Goal: Task Accomplishment & Management: Manage account settings

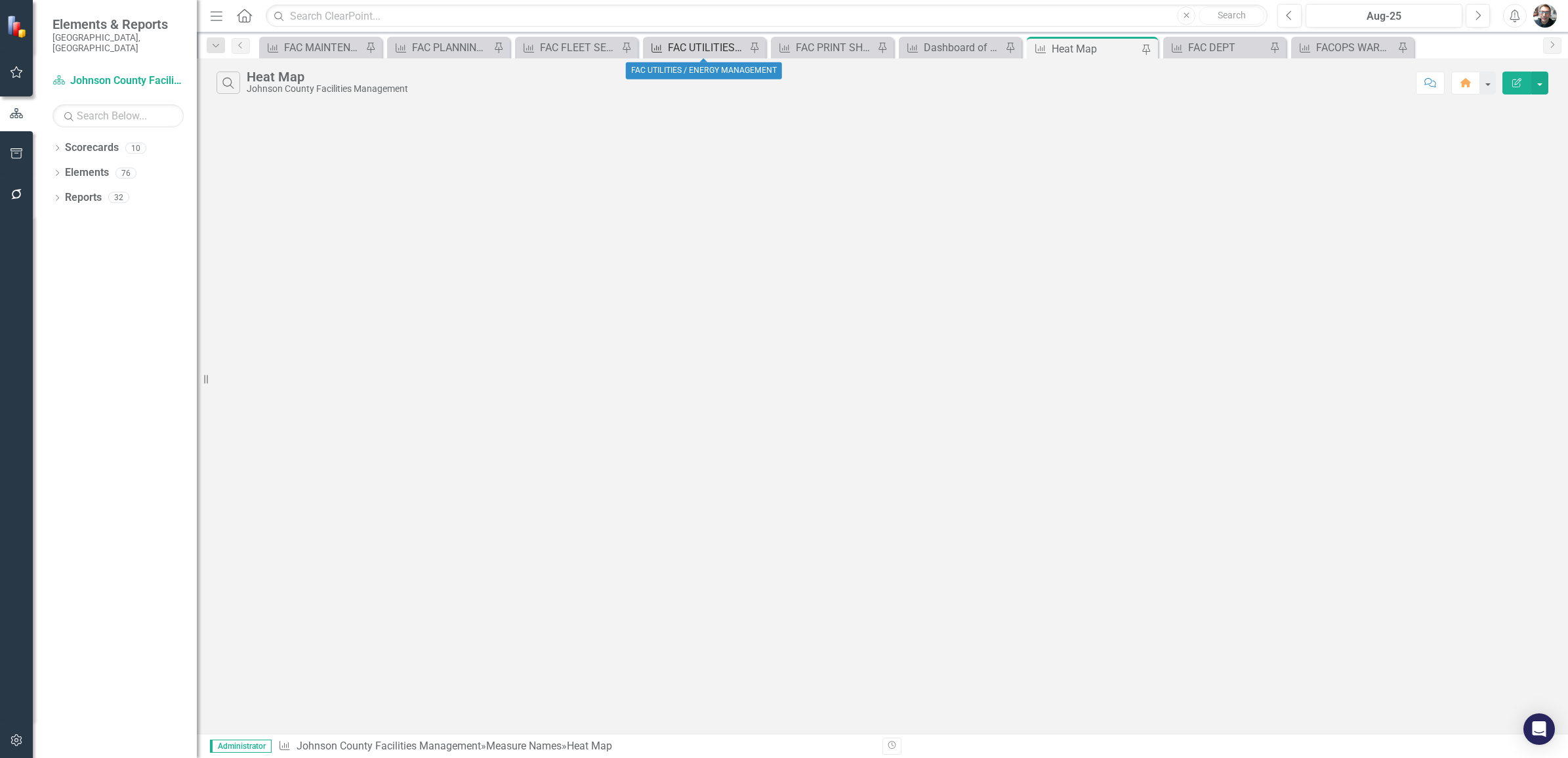
click at [716, 48] on div "FAC UTILITIES / ENERGY MANAGEMENT" at bounding box center [707, 47] width 78 height 16
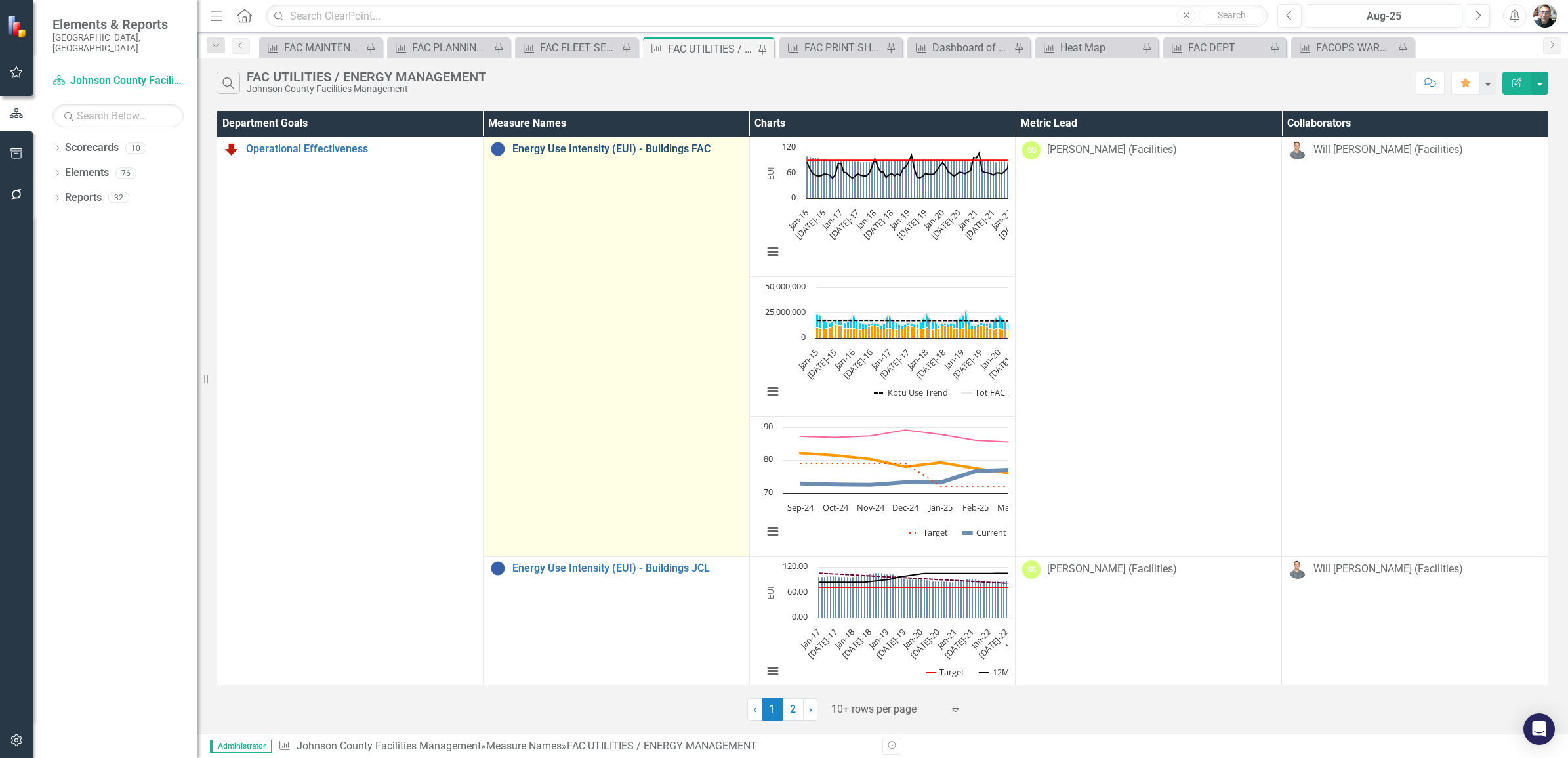
click at [598, 152] on link "Energy Use Intensity (EUI) - Buildings FAC" at bounding box center [627, 148] width 230 height 12
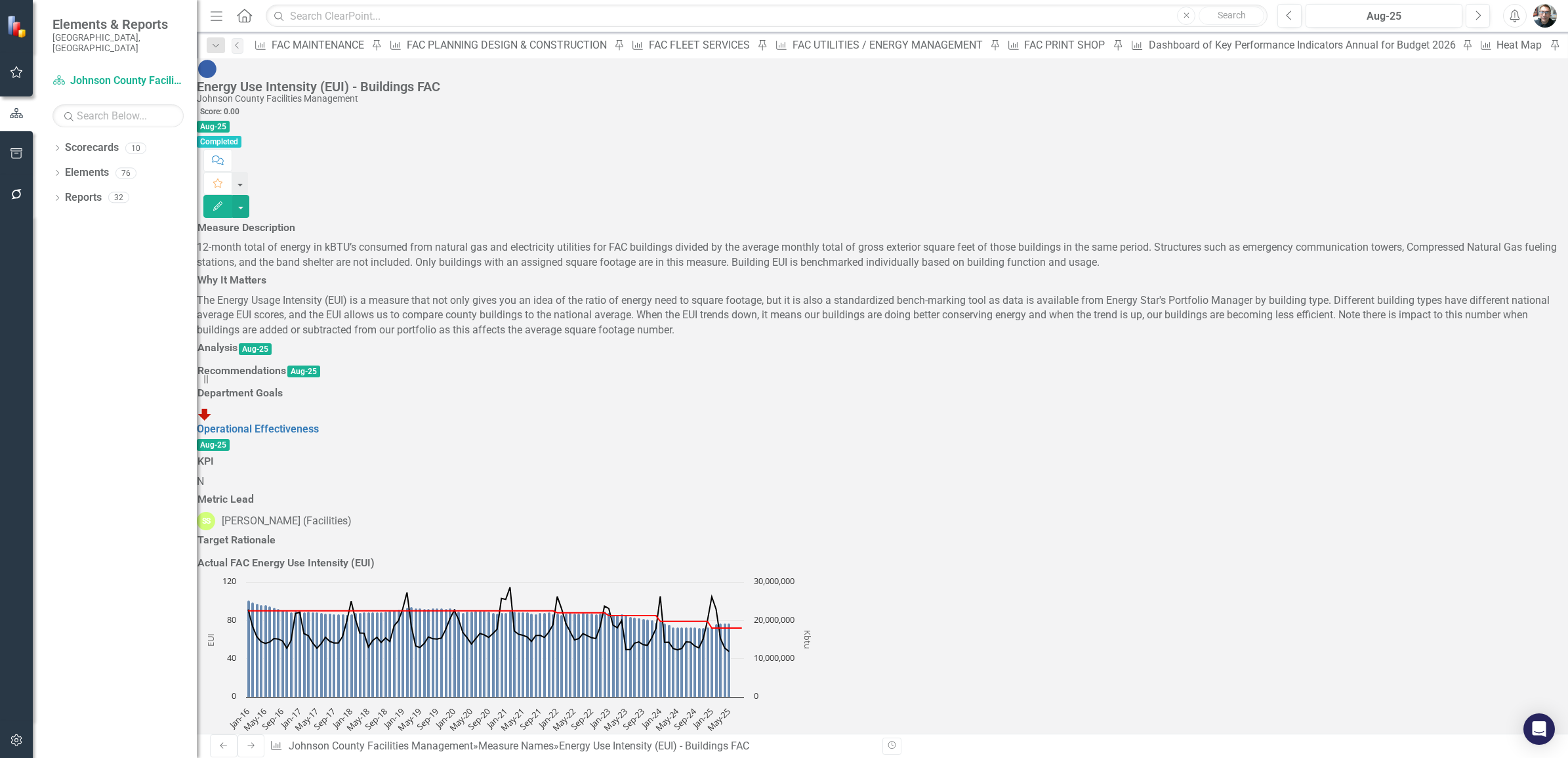
scroll to position [738, 0]
drag, startPoint x: 995, startPoint y: 422, endPoint x: 1051, endPoint y: 450, distance: 62.6
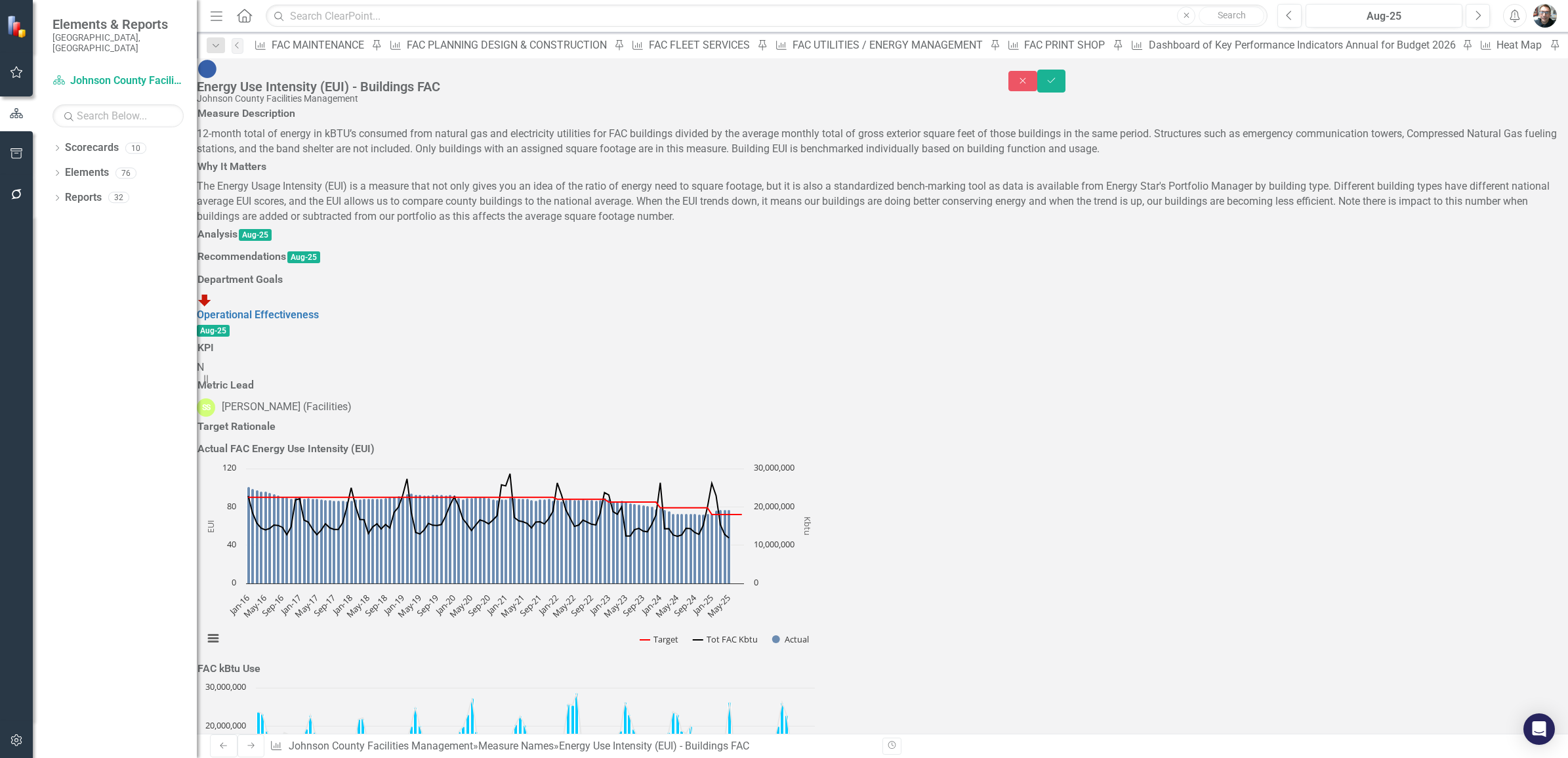
type textarea "12852832.14"
type textarea "2498431"
drag, startPoint x: 1533, startPoint y: 74, endPoint x: 1526, endPoint y: 72, distance: 7.3
click at [1058, 76] on icon "Save" at bounding box center [1051, 80] width 12 height 9
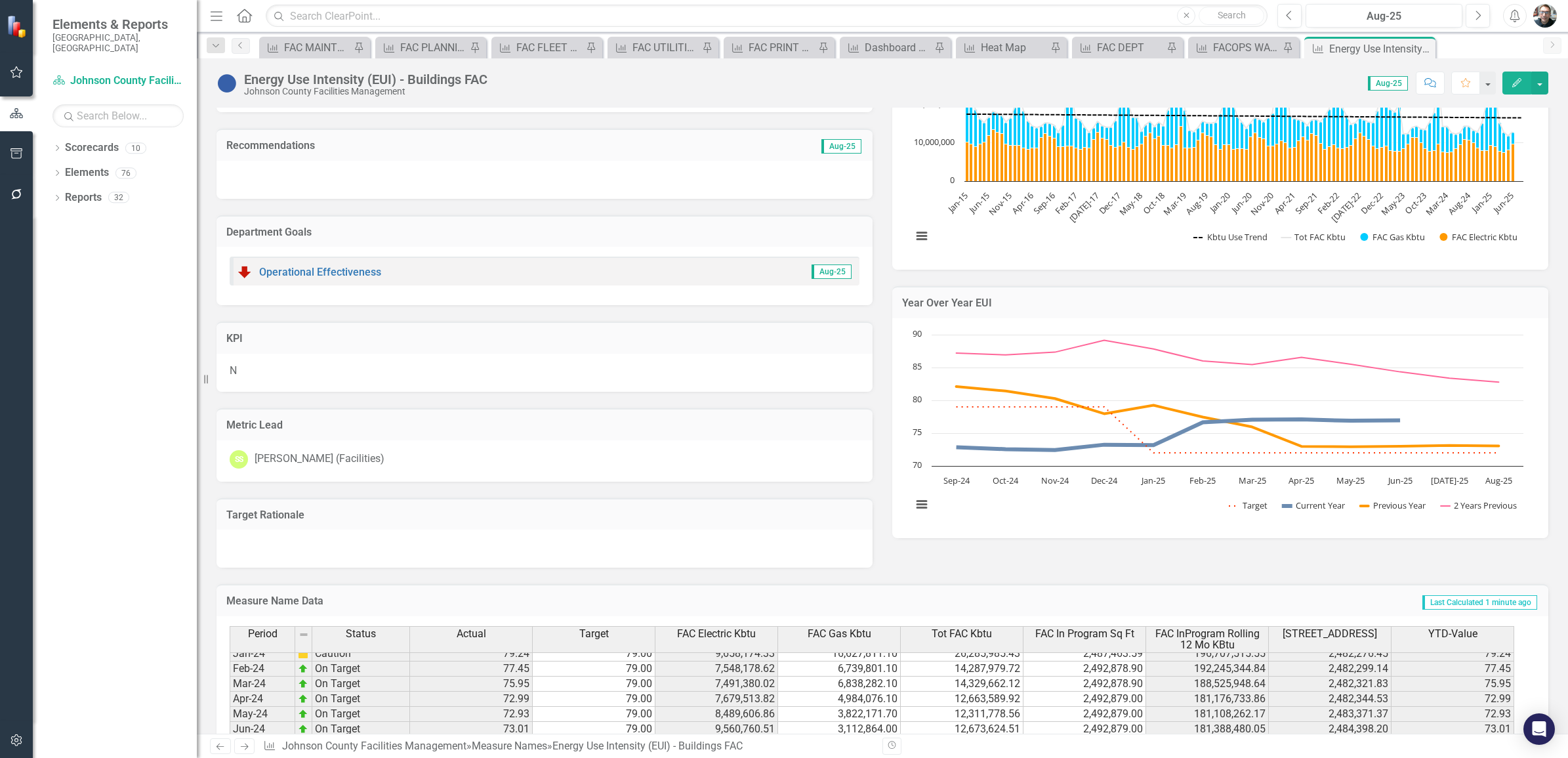
scroll to position [346, 0]
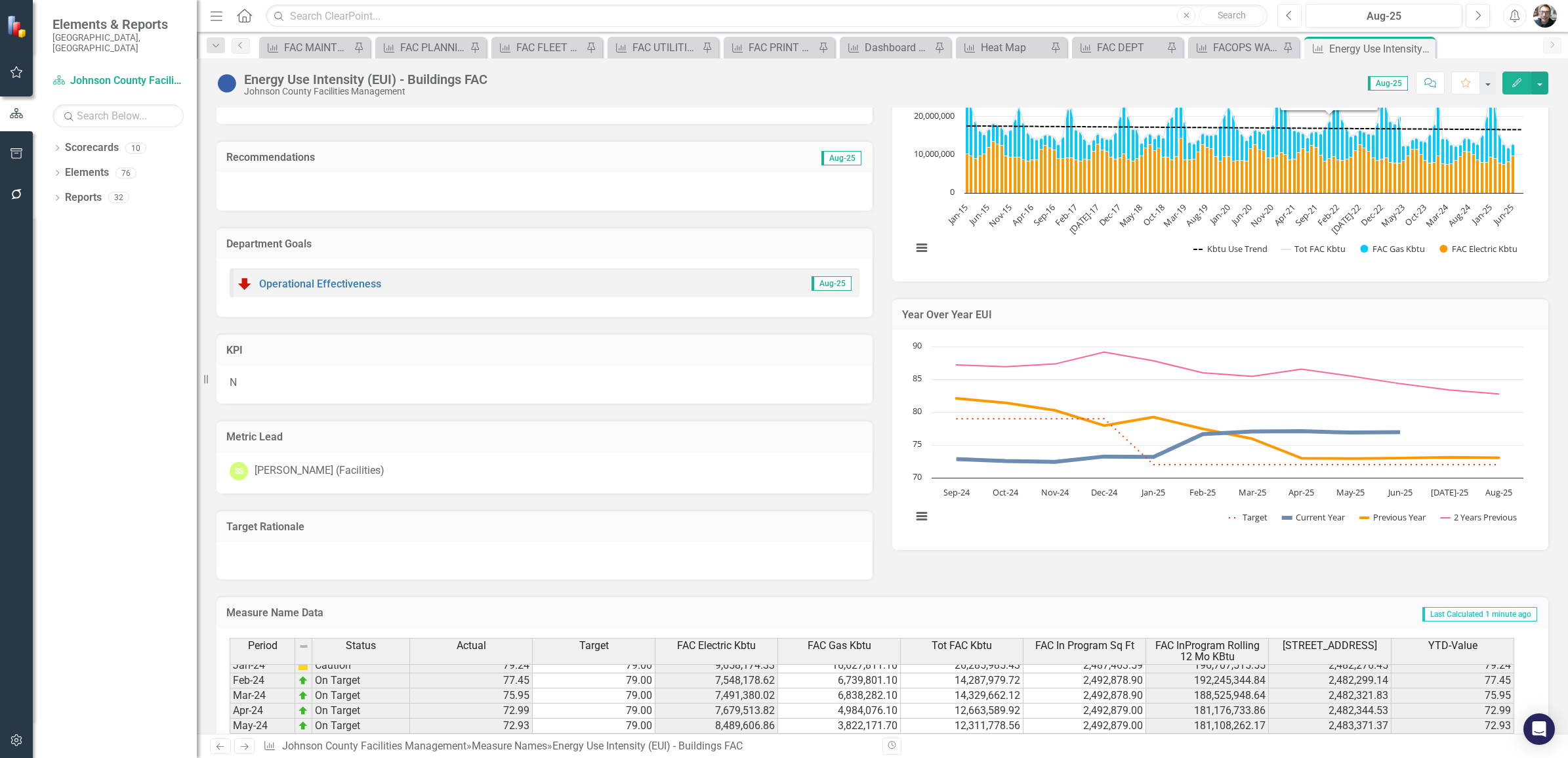
click at [1286, 15] on icon "Previous" at bounding box center [1290, 15] width 7 height 12
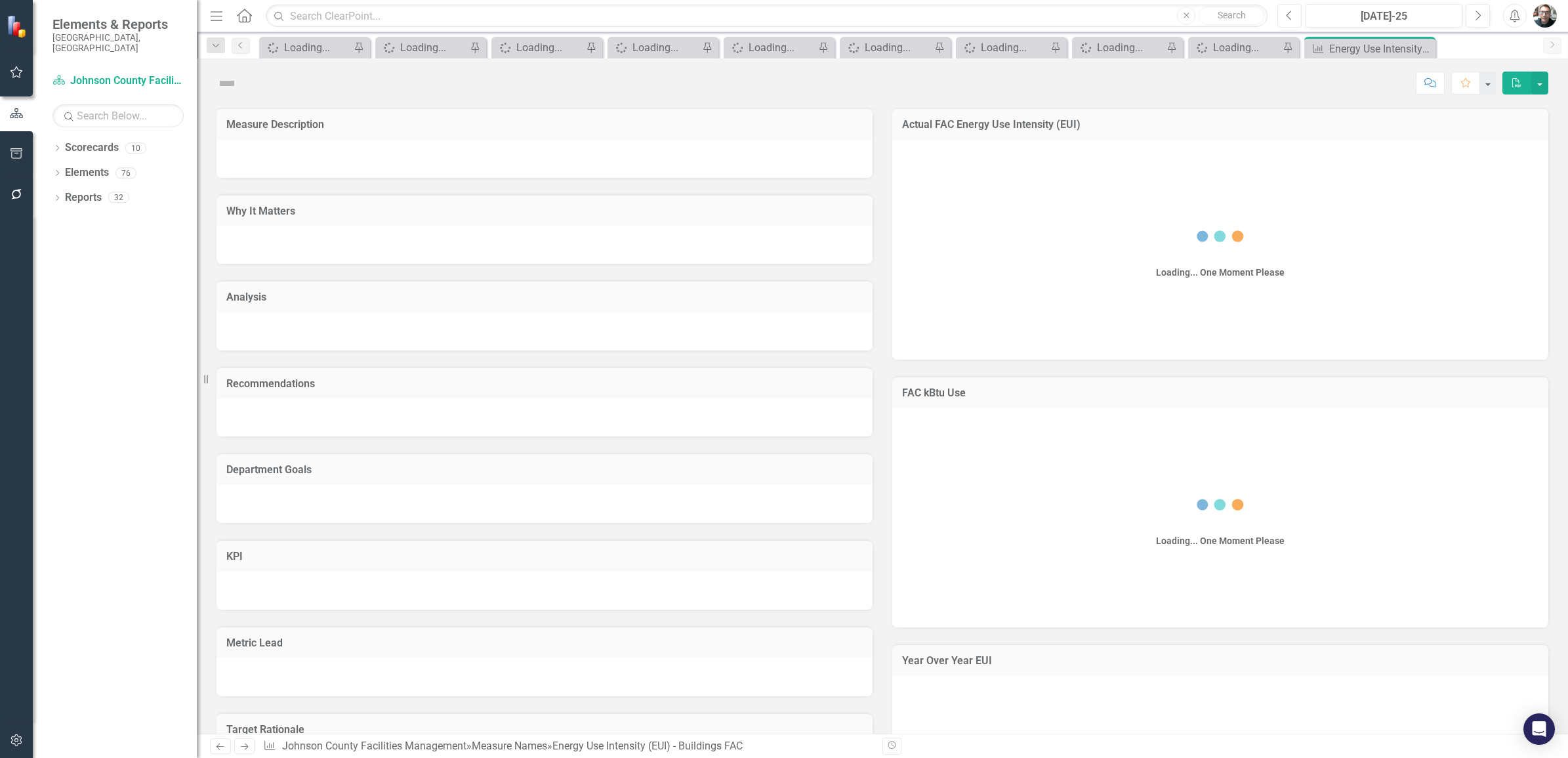
click at [1290, 14] on icon "Previous" at bounding box center [1290, 15] width 7 height 12
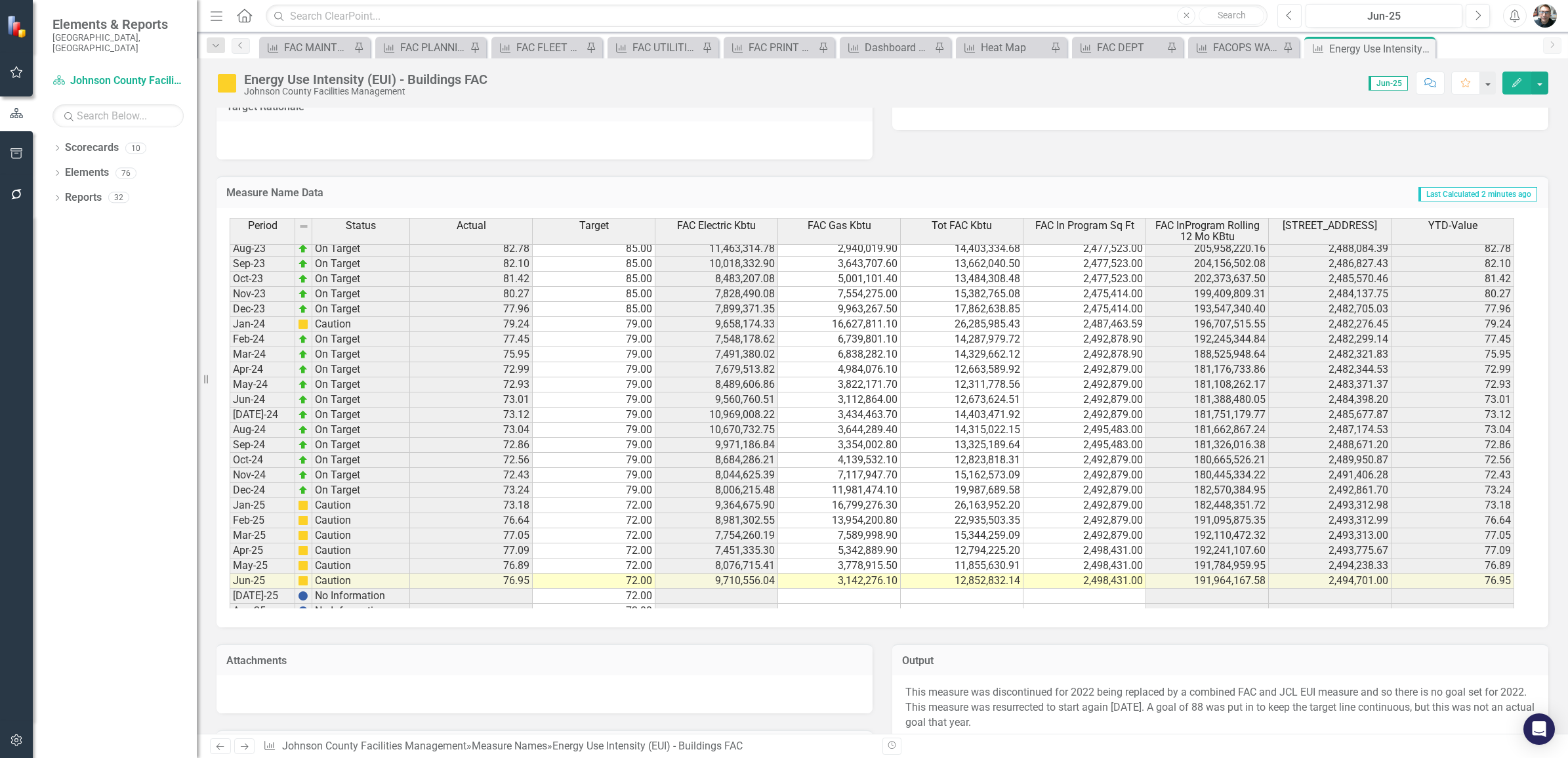
scroll to position [1640, 0]
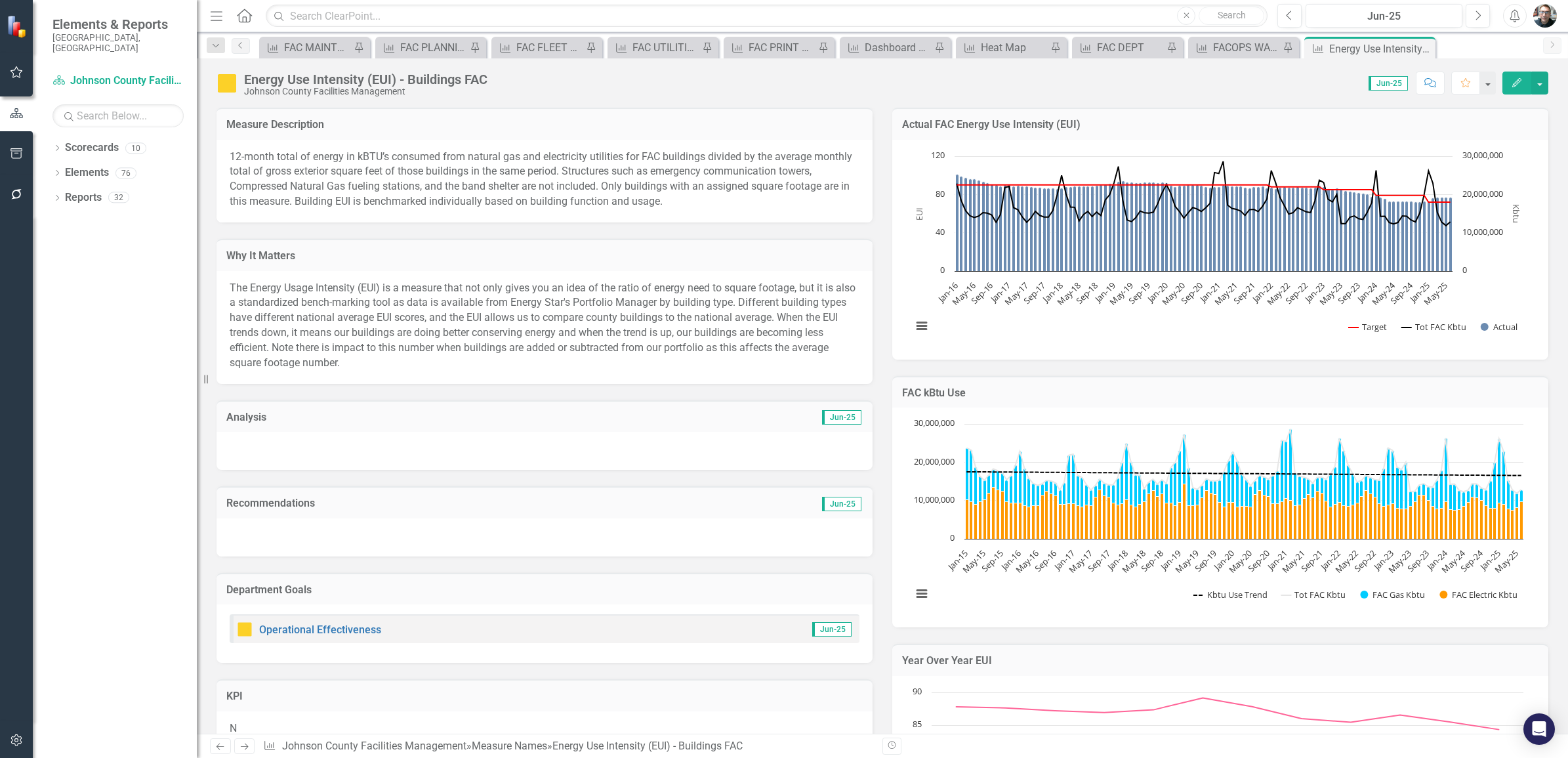
scroll to position [1640, 0]
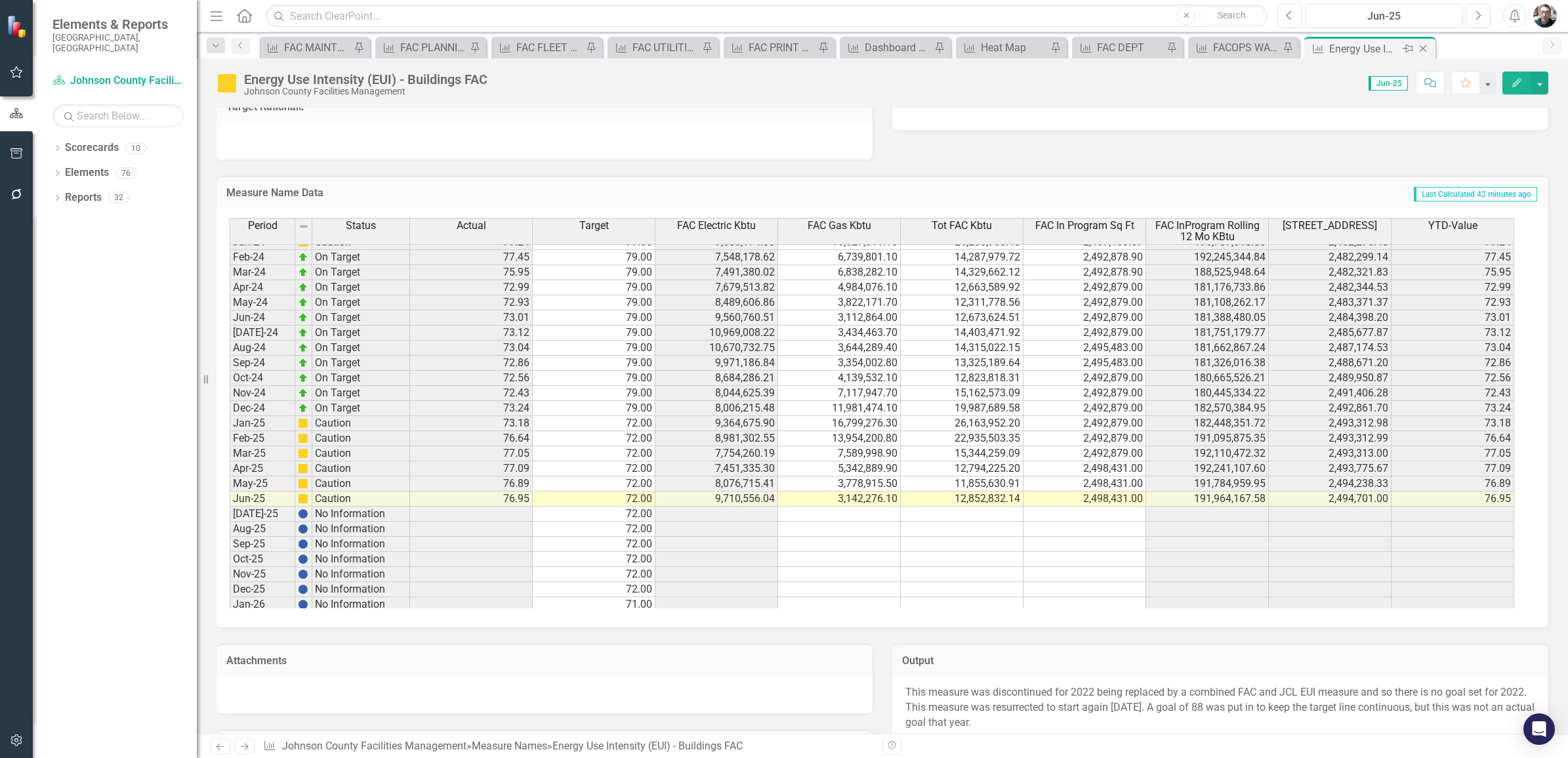
click at [1408, 48] on icon at bounding box center [1408, 49] width 10 height 8
click at [841, 47] on icon "Pin" at bounding box center [842, 49] width 10 height 13
click at [1425, 49] on icon "Close" at bounding box center [1423, 48] width 13 height 10
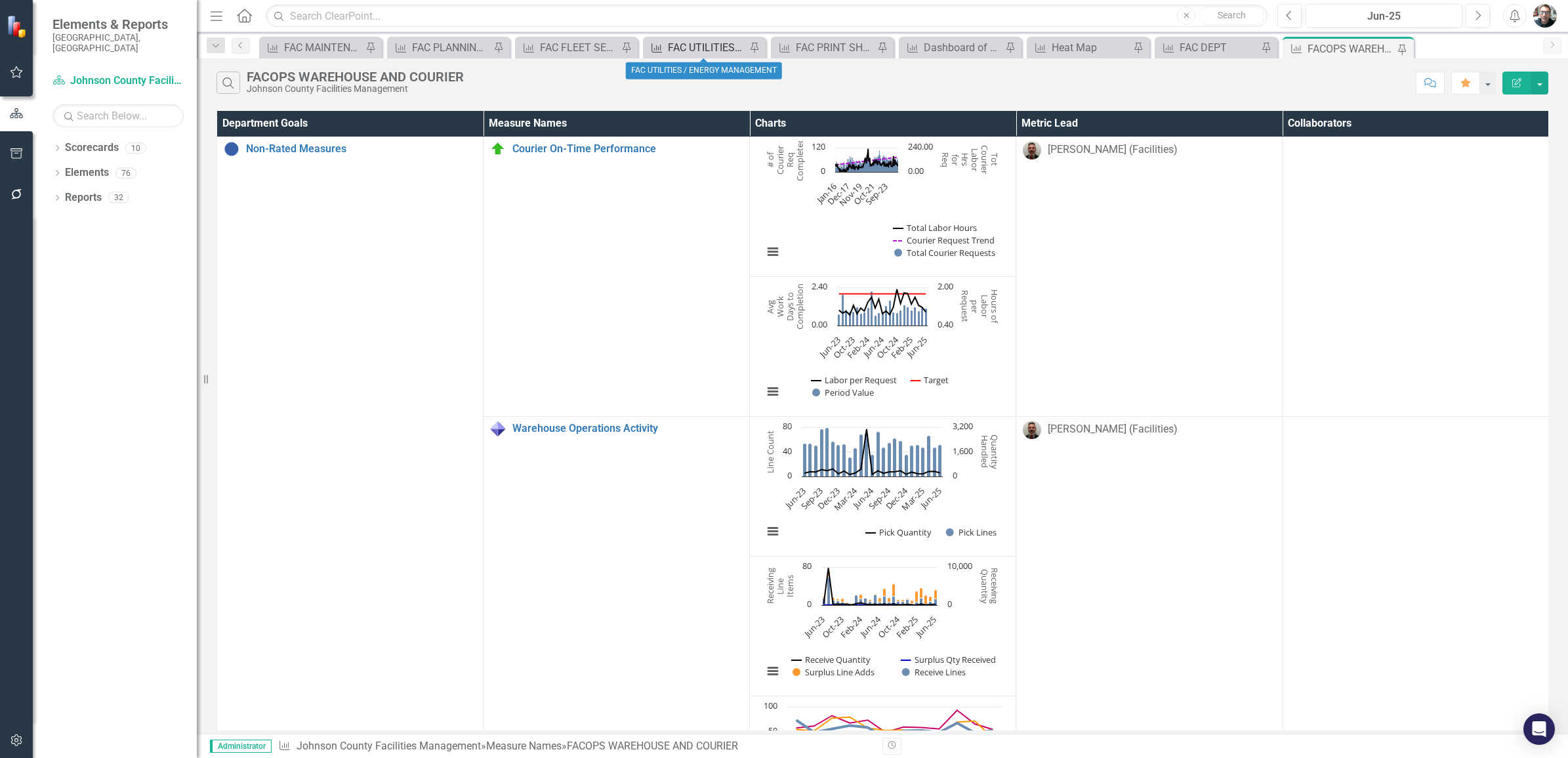
click at [716, 48] on div "FAC UTILITIES / ENERGY MANAGEMENT" at bounding box center [707, 47] width 78 height 16
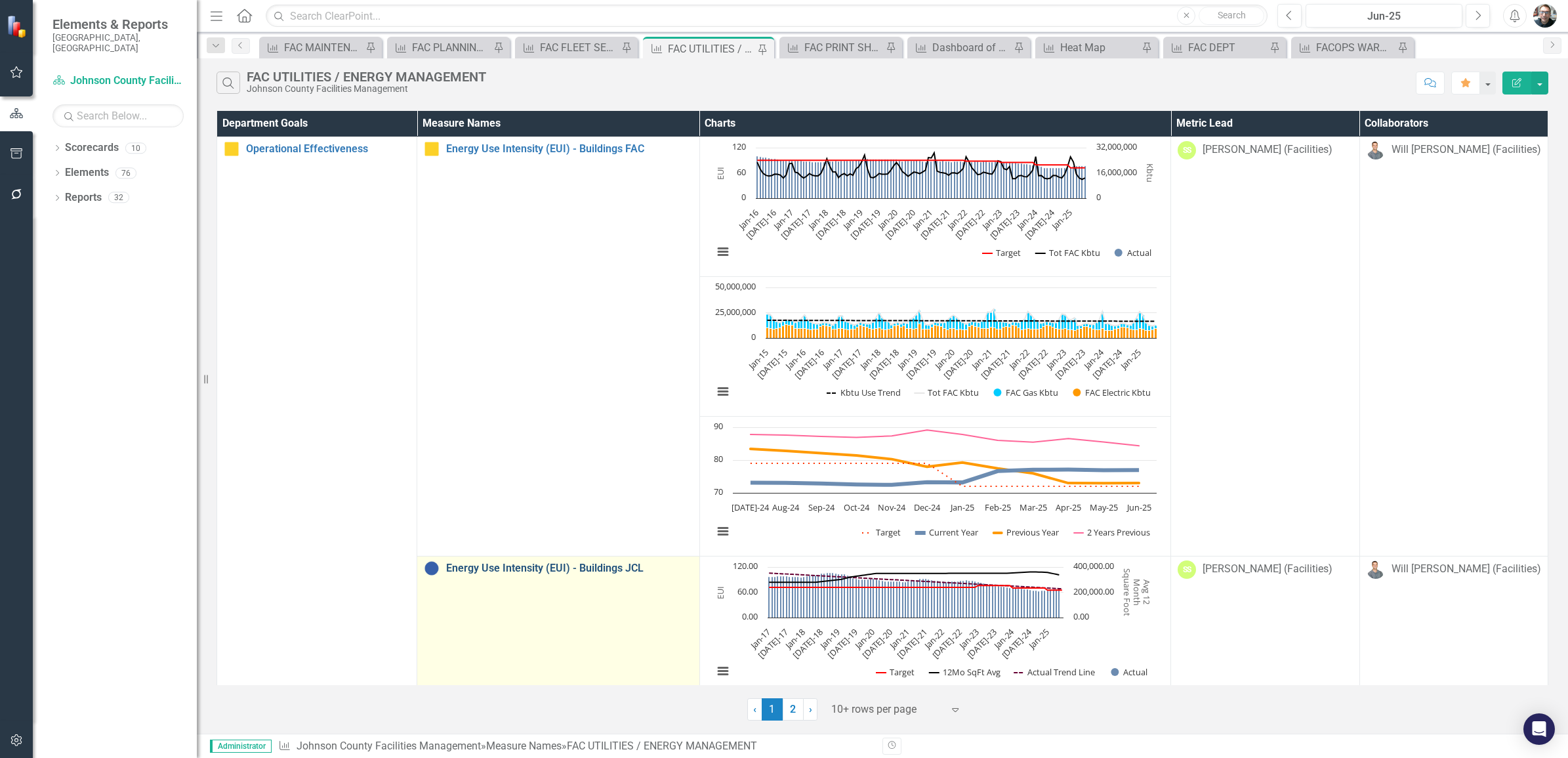
click at [576, 565] on link "Energy Use Intensity (EUI) - Buildings JCL" at bounding box center [569, 568] width 246 height 12
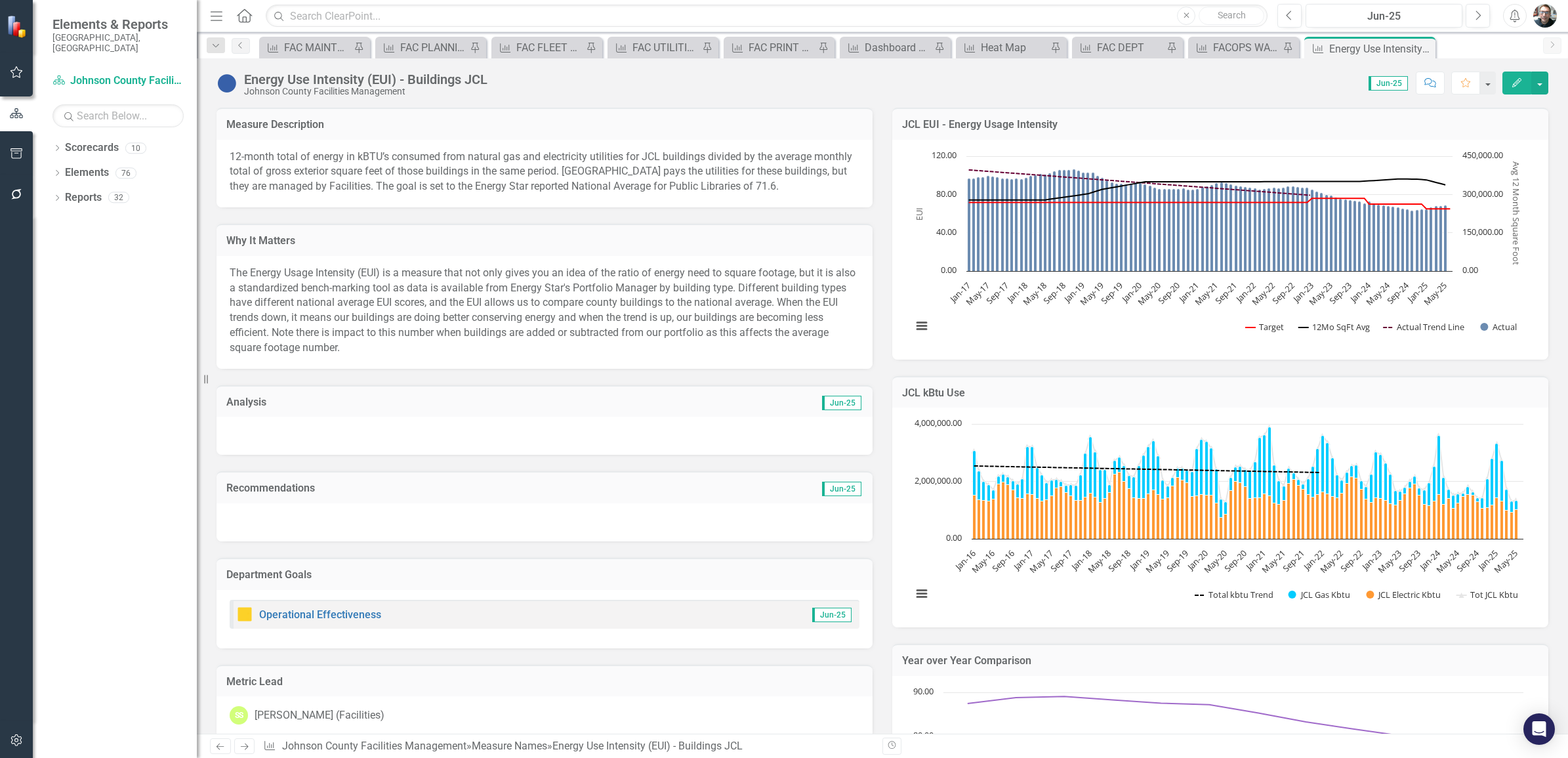
checkbox input "true"
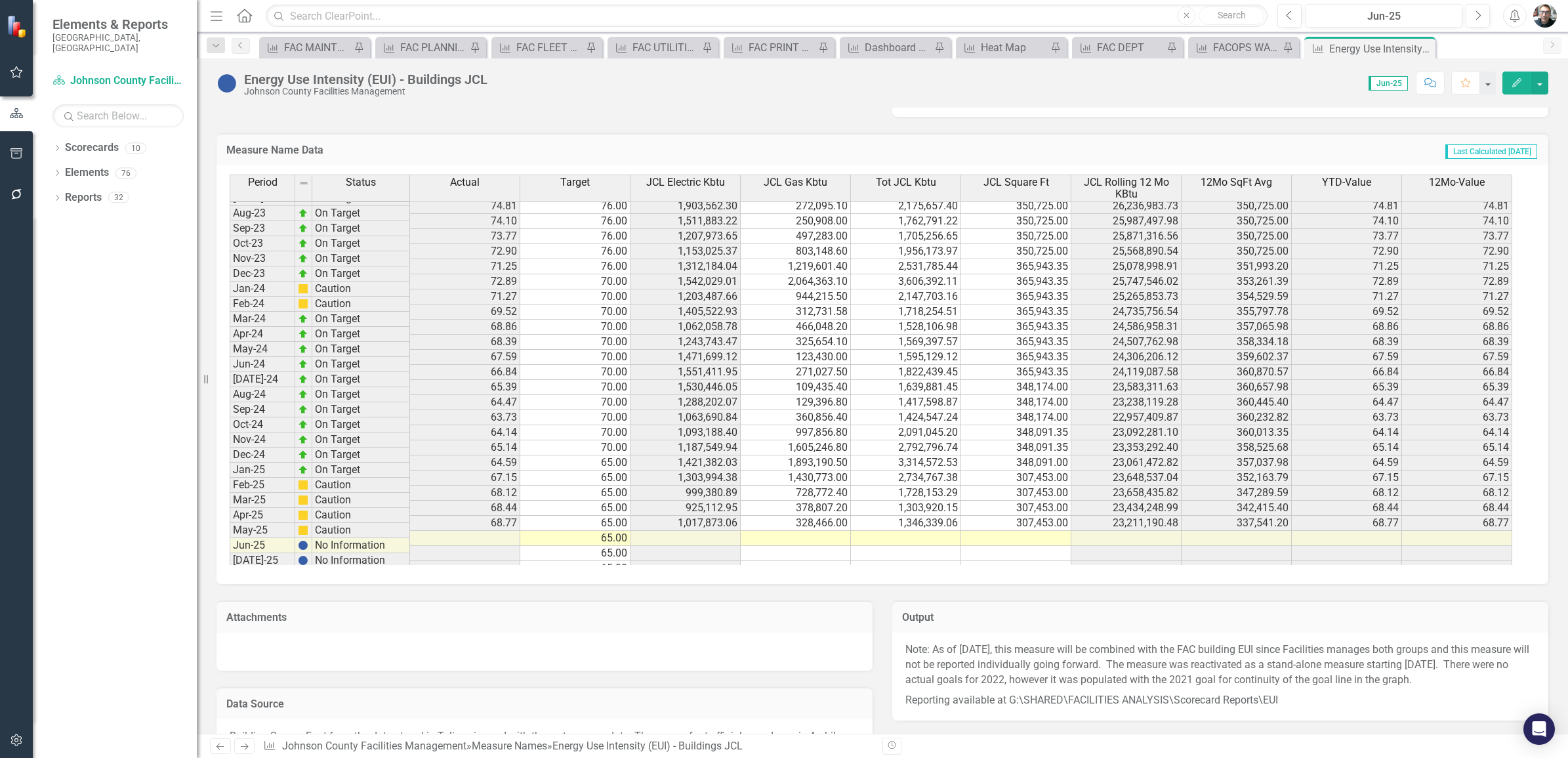
scroll to position [1559, 0]
click at [915, 543] on td at bounding box center [906, 538] width 110 height 15
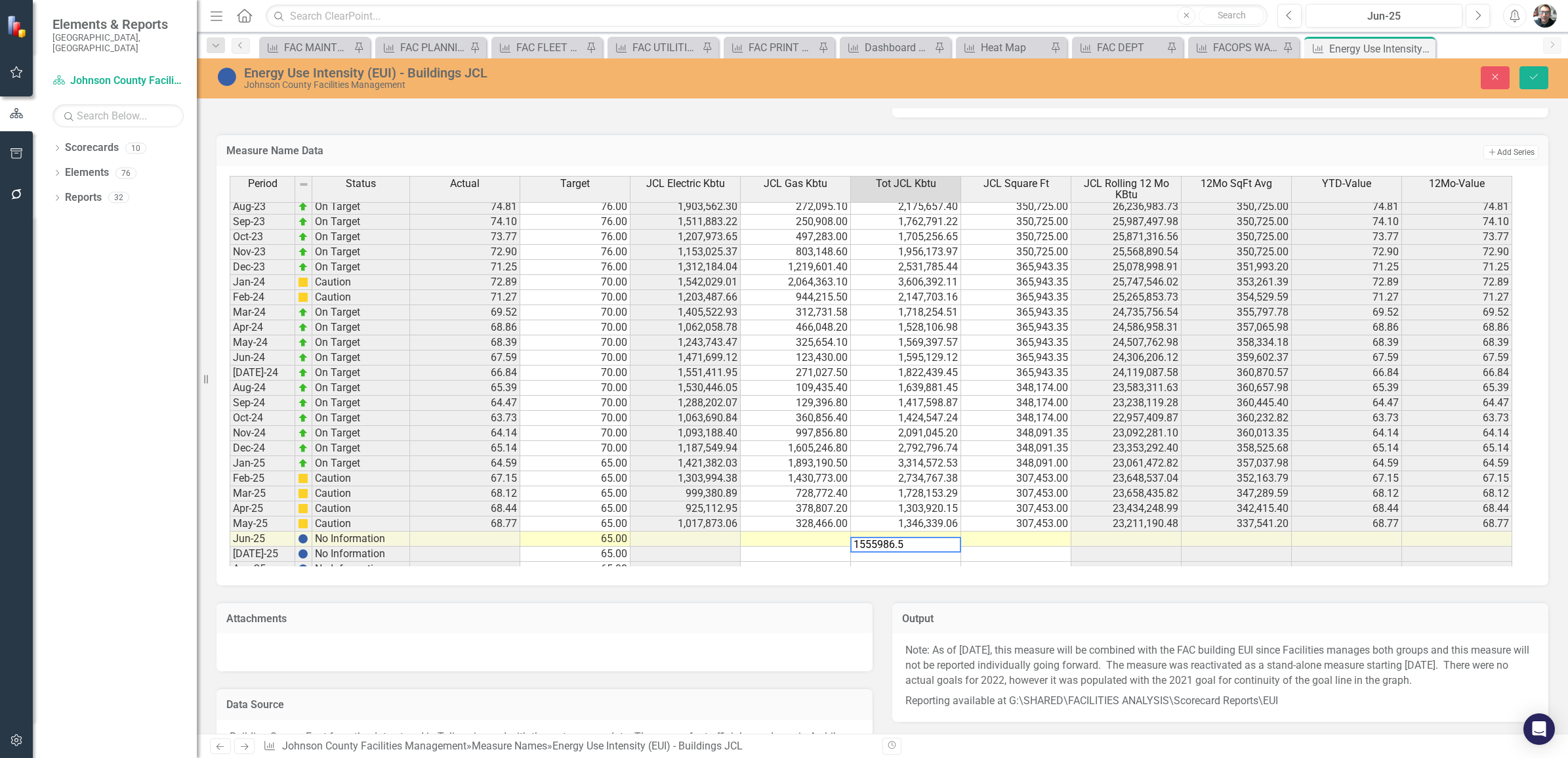
type textarea "1555986.51"
click at [1014, 540] on td at bounding box center [1016, 539] width 110 height 15
type textarea "307453"
click at [1528, 71] on button "Save" at bounding box center [1534, 78] width 29 height 23
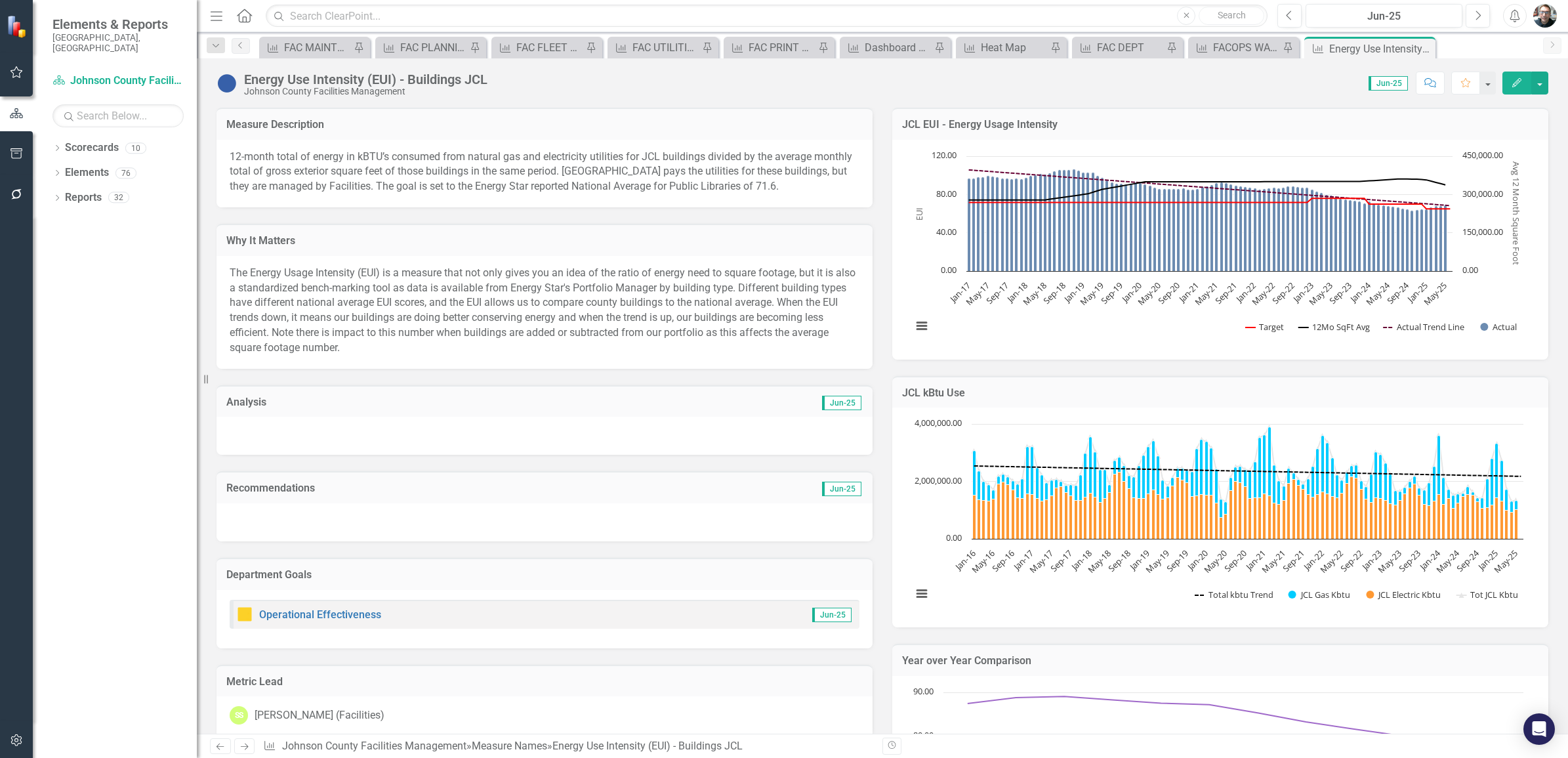
checkbox input "true"
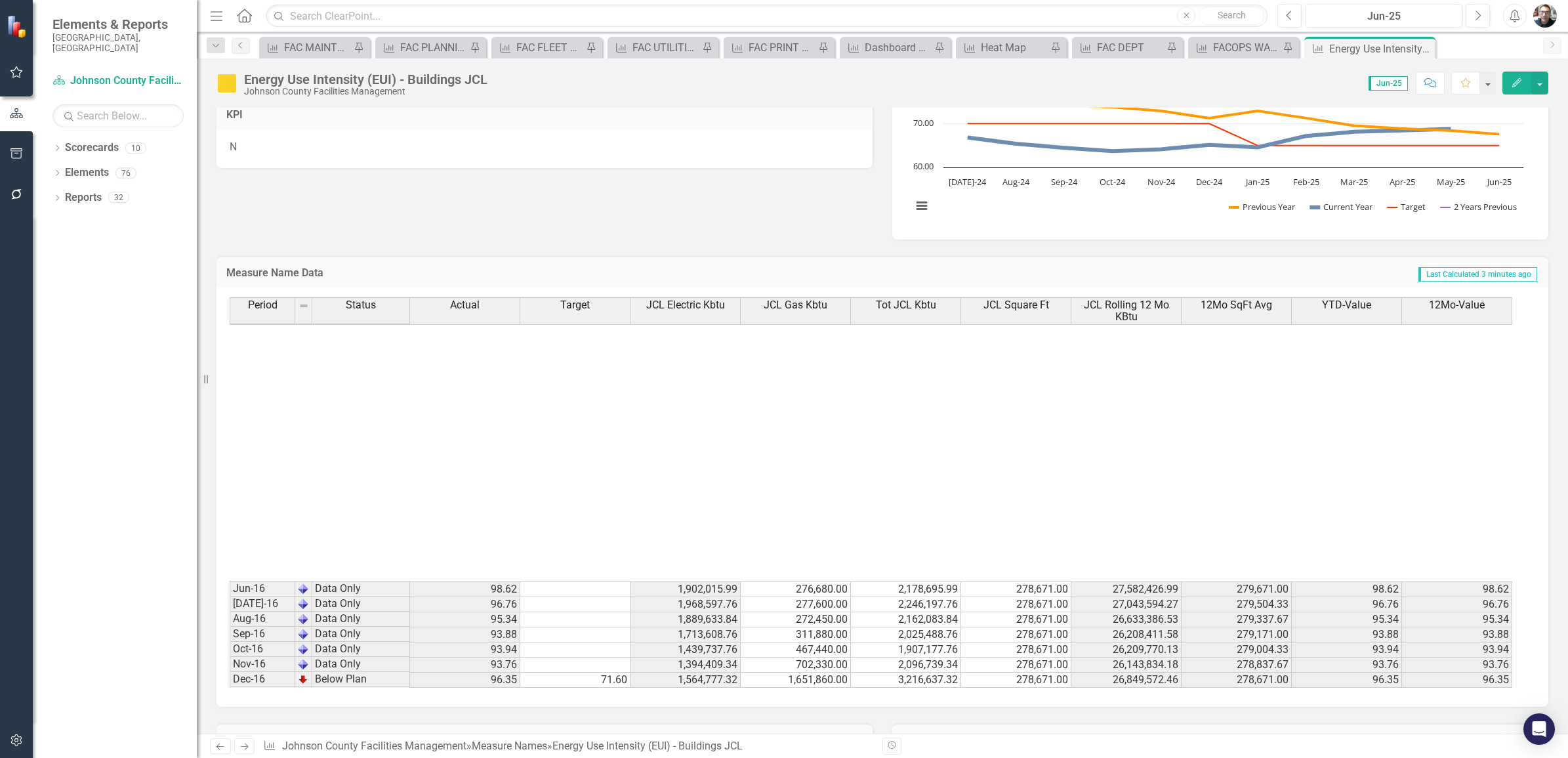
scroll to position [367, 0]
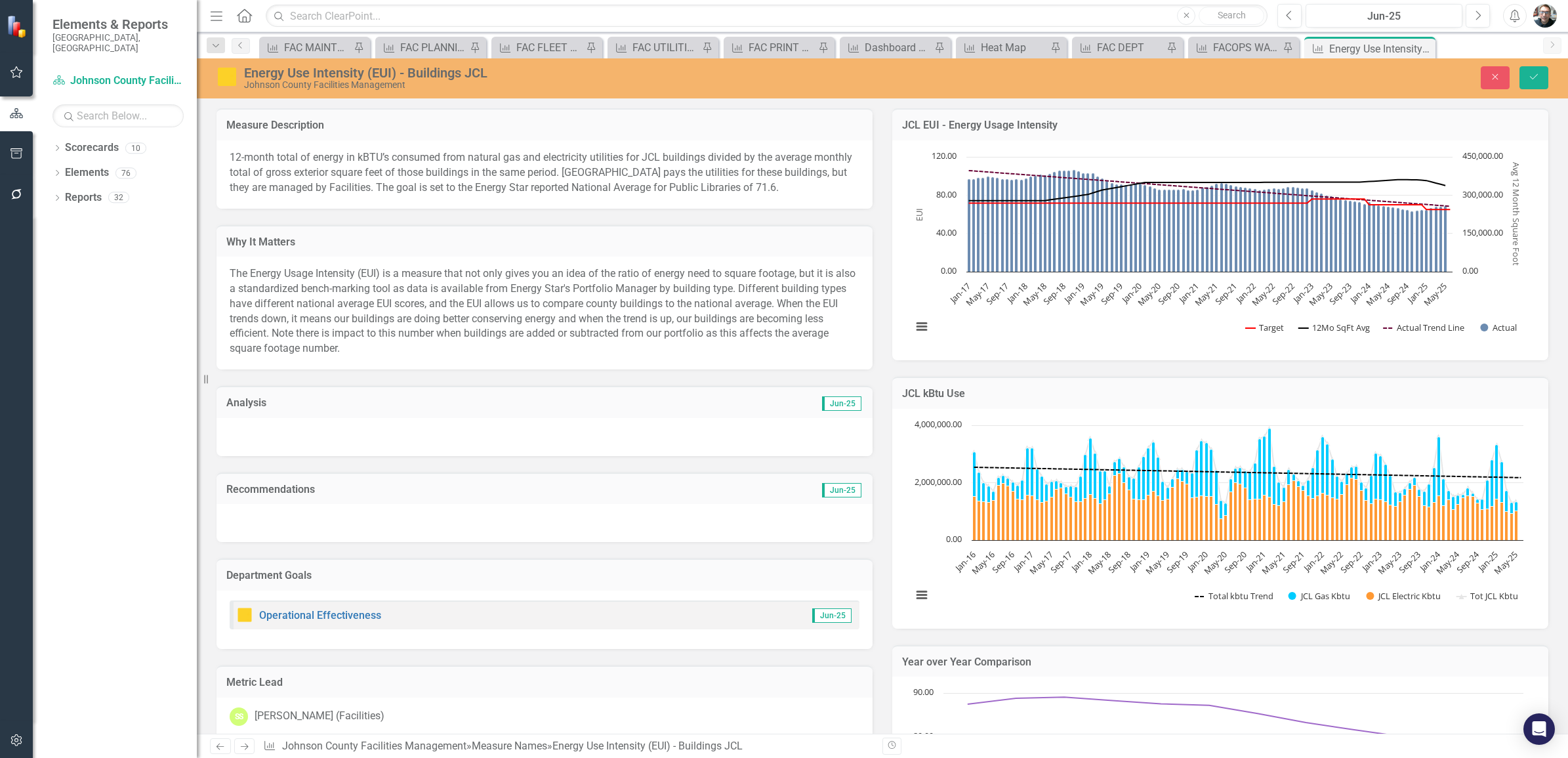
scroll to position [1723, 0]
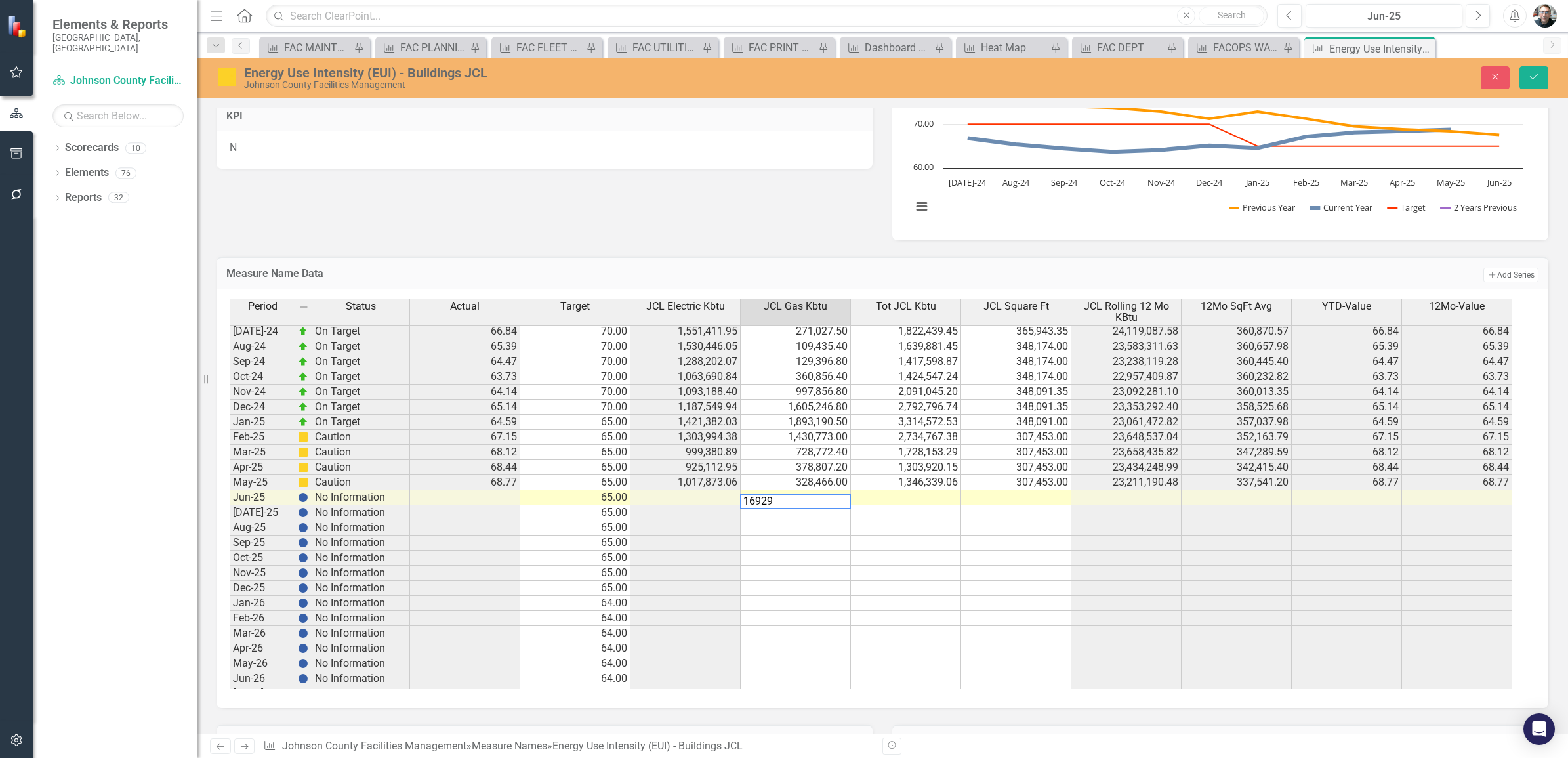
type textarea "169299"
click at [1533, 73] on icon "Save" at bounding box center [1534, 76] width 12 height 9
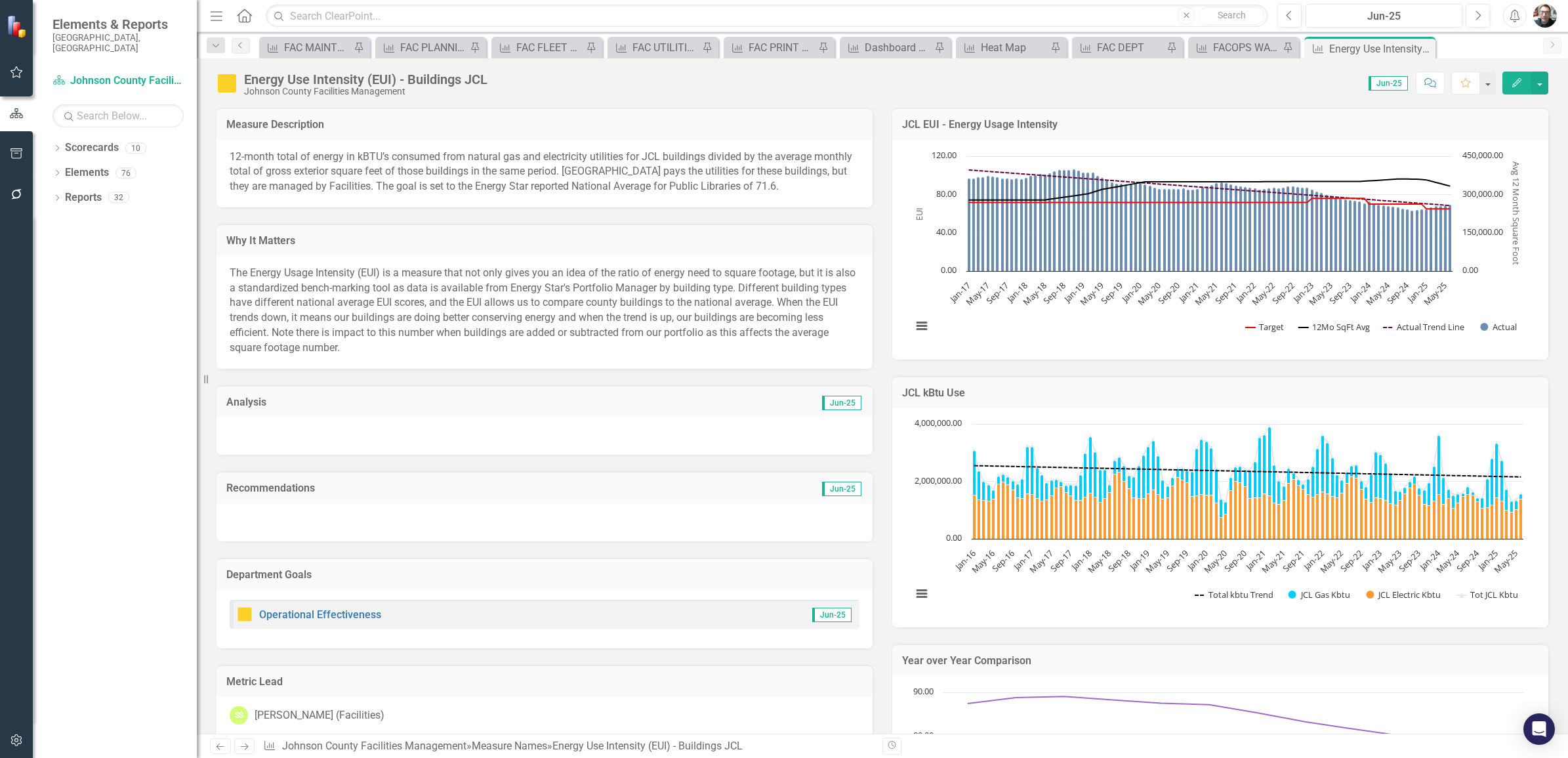
checkbox input "true"
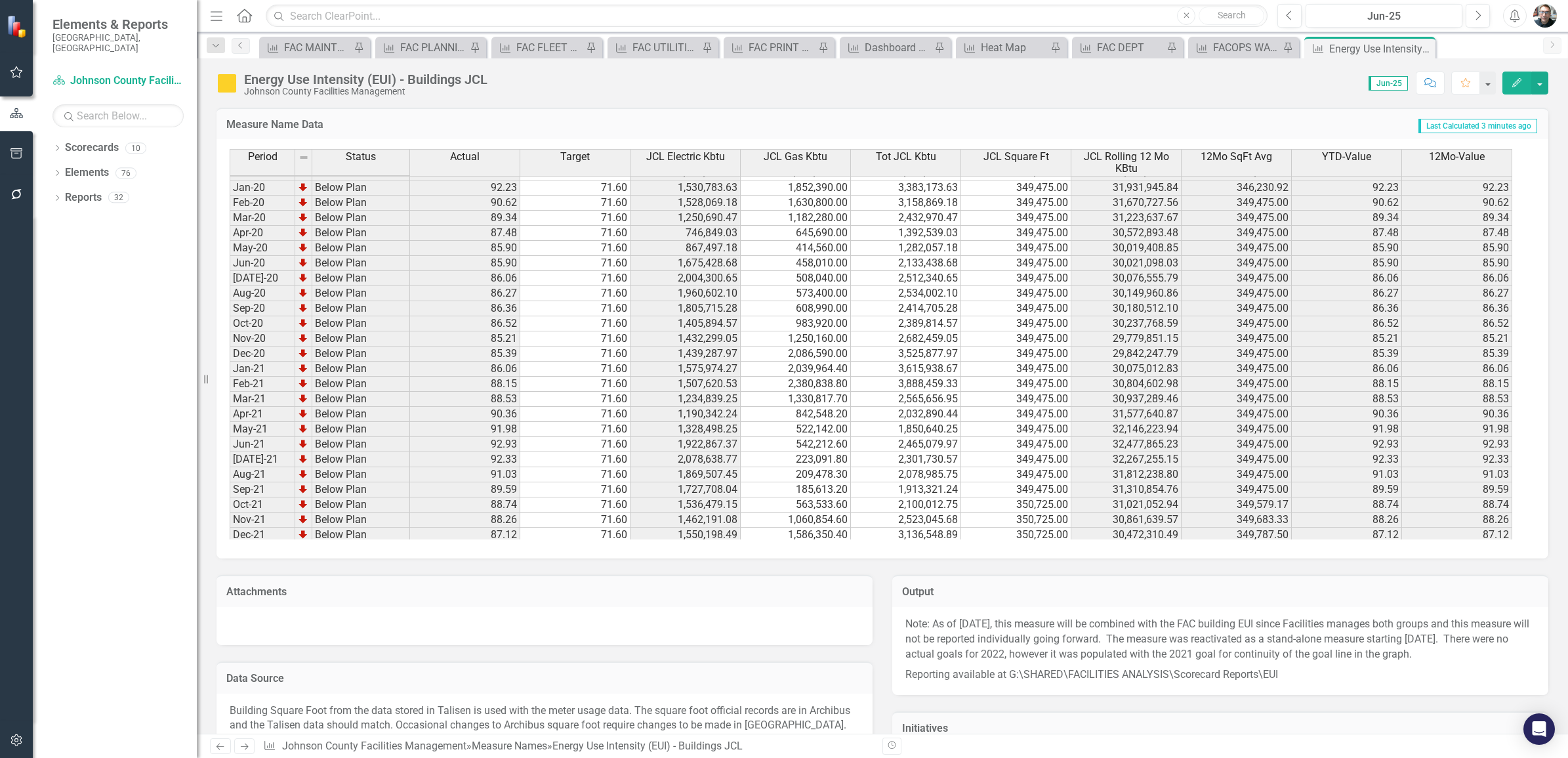
scroll to position [902, 0]
